Goal: Task Accomplishment & Management: Manage account settings

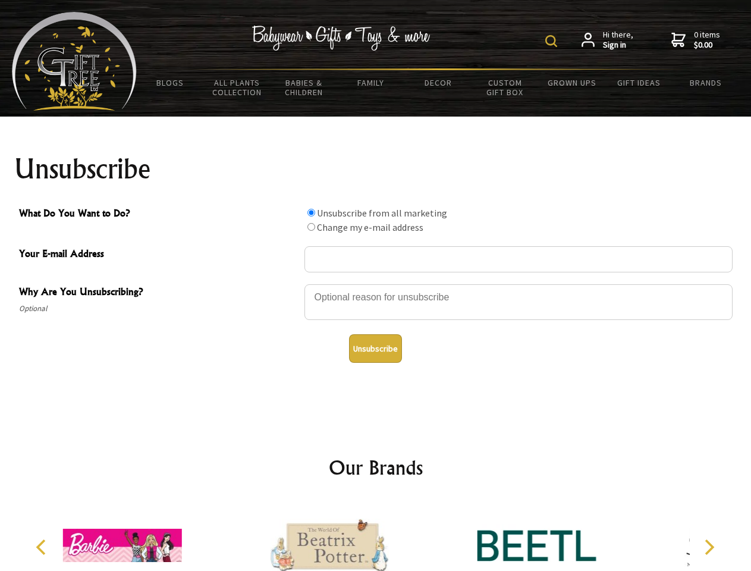
click at [553, 41] on img at bounding box center [551, 41] width 12 height 12
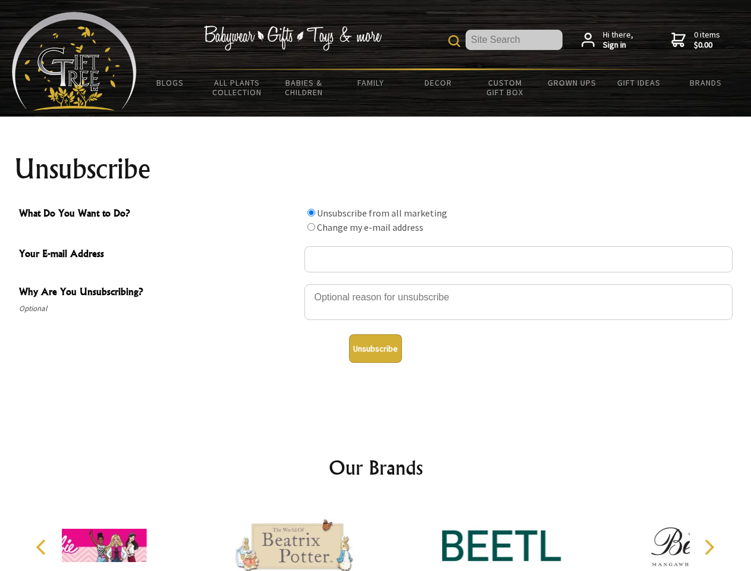
click at [376, 284] on div at bounding box center [519, 304] width 428 height 42
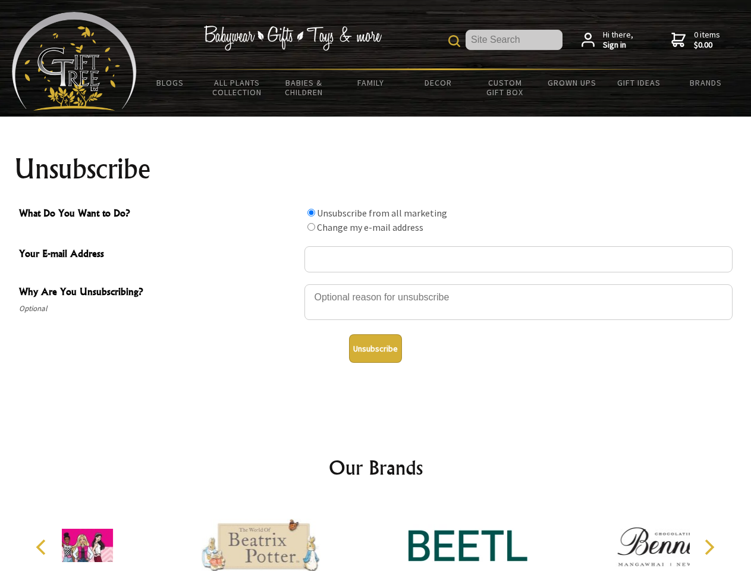
click at [311, 212] on input "What Do You Want to Do?" at bounding box center [312, 213] width 8 height 8
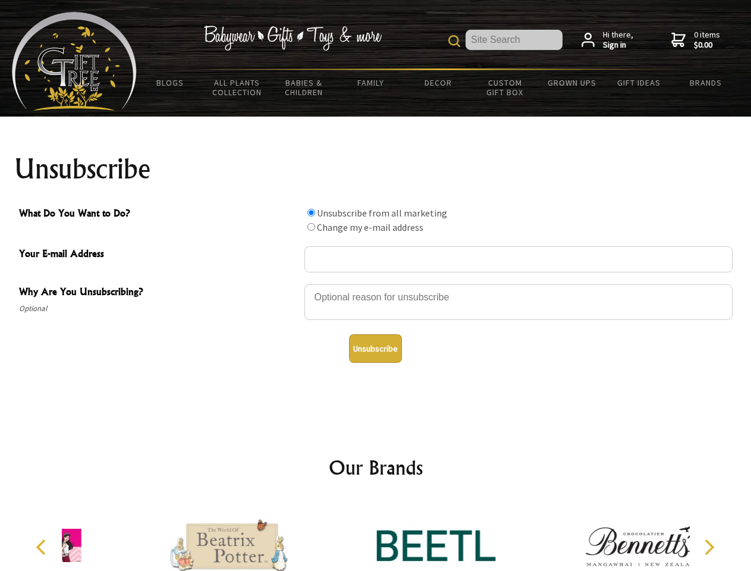
click at [311, 227] on input "What Do You Want to Do?" at bounding box center [312, 227] width 8 height 8
radio input "true"
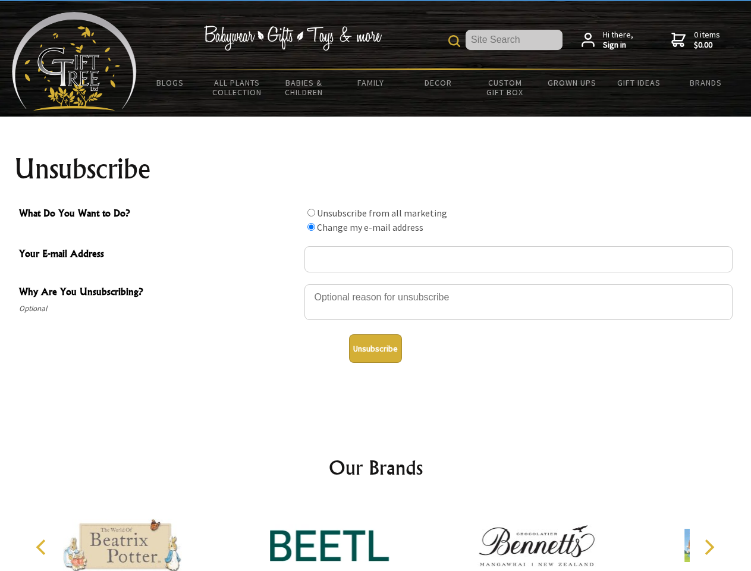
click at [375, 349] on button "Unsubscribe" at bounding box center [375, 348] width 53 height 29
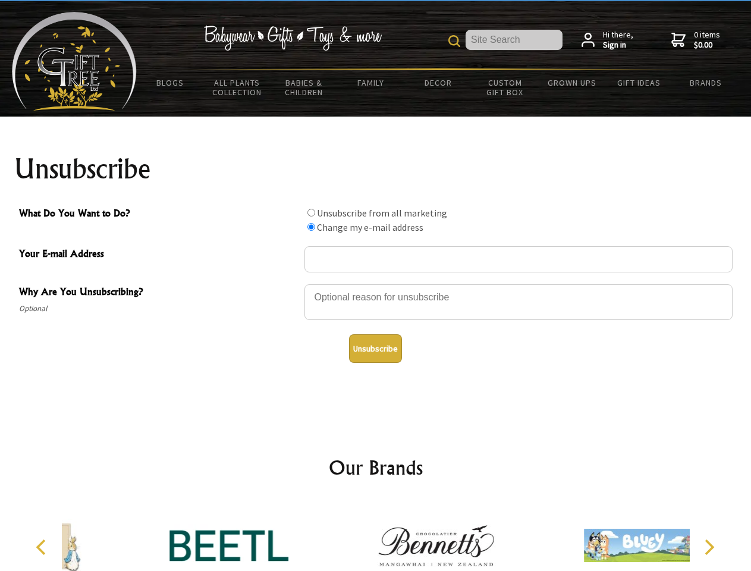
click at [43, 547] on icon "Previous" at bounding box center [42, 547] width 15 height 15
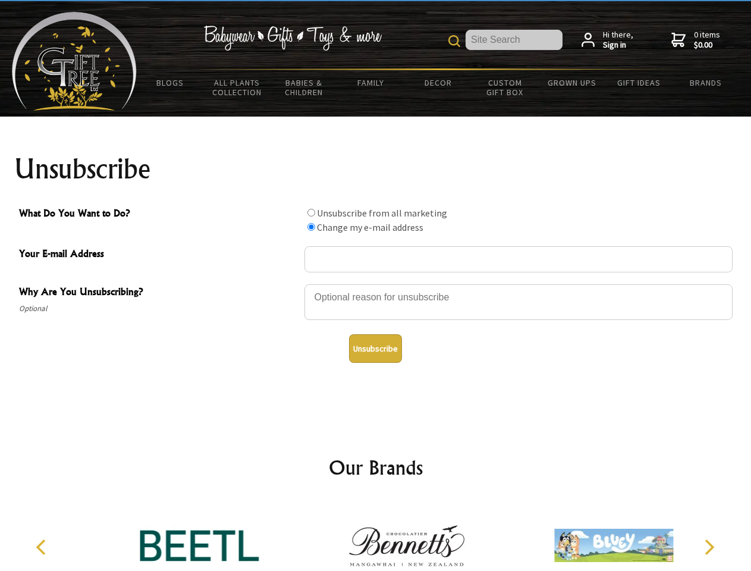
click at [709, 547] on icon "Next" at bounding box center [708, 547] width 15 height 15
